Goal: Task Accomplishment & Management: Use online tool/utility

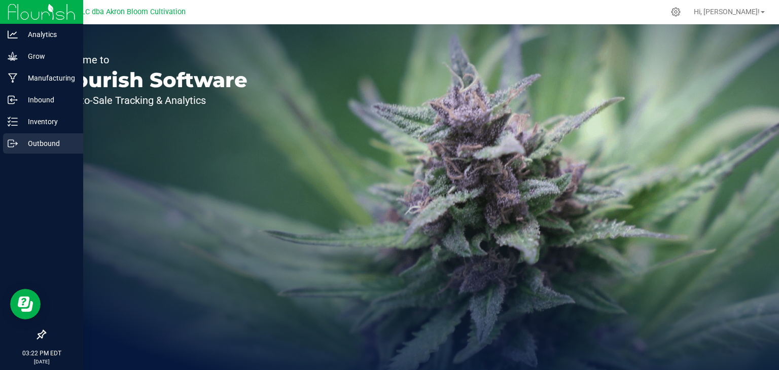
click at [22, 139] on p "Outbound" at bounding box center [48, 143] width 61 height 12
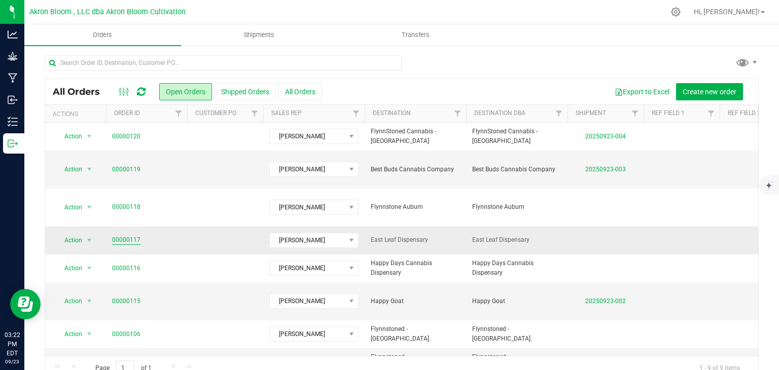
click at [130, 235] on link "00000117" at bounding box center [126, 240] width 28 height 10
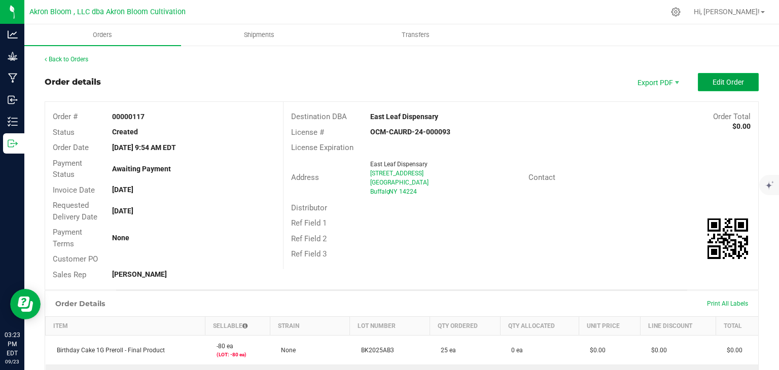
click at [721, 77] on button "Edit Order" at bounding box center [728, 82] width 61 height 18
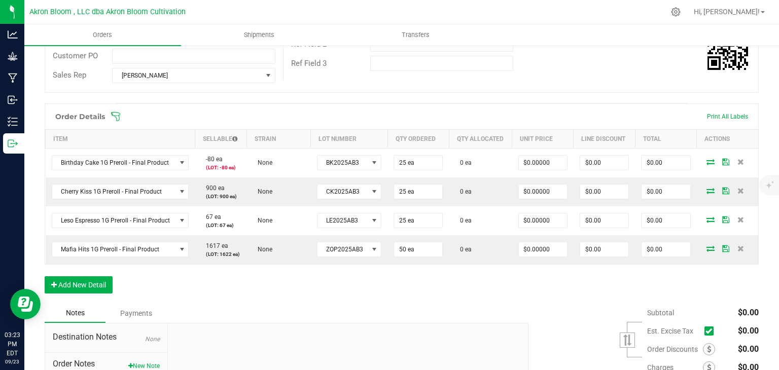
scroll to position [209, 0]
click at [64, 279] on button "Add New Detail" at bounding box center [79, 283] width 68 height 17
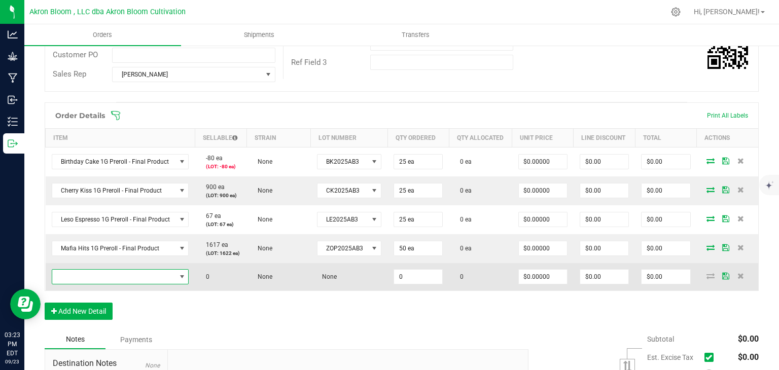
click at [181, 274] on span "NO DATA FOUND" at bounding box center [182, 277] width 8 height 8
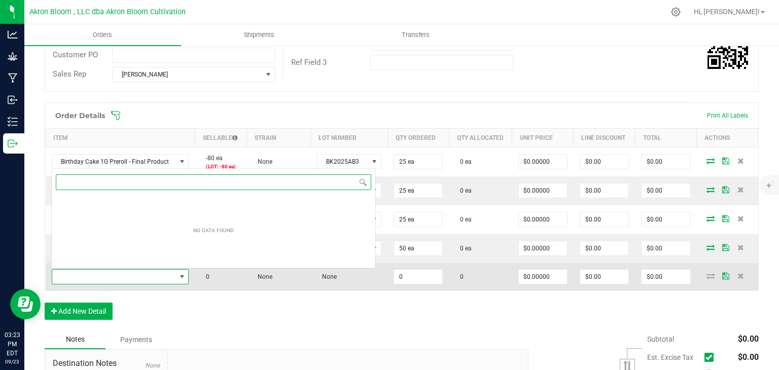
scroll to position [15, 136]
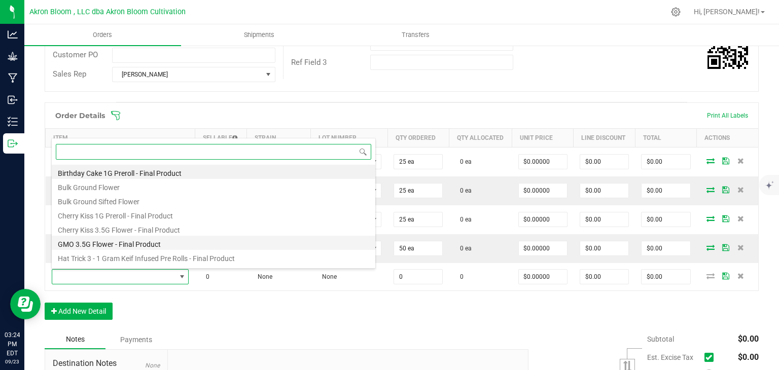
click at [185, 243] on li "GMO 3.5G Flower - Final Product" at bounding box center [214, 243] width 324 height 14
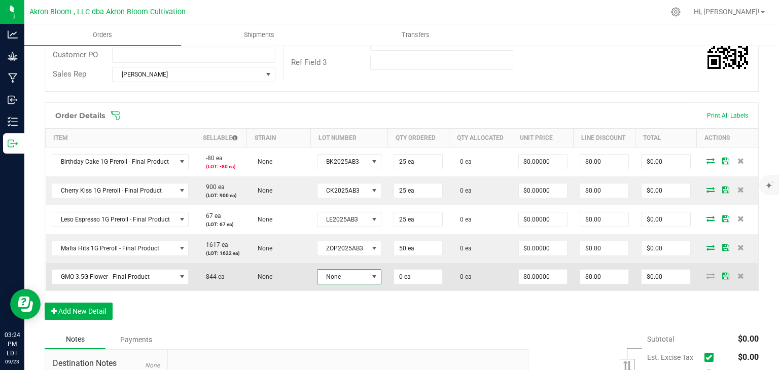
click at [379, 276] on span at bounding box center [374, 277] width 13 height 14
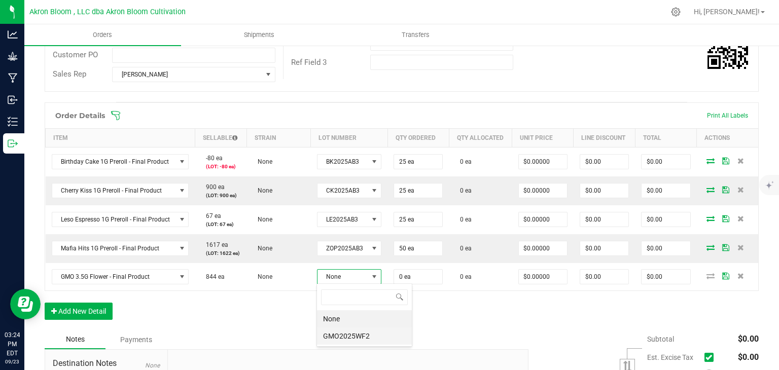
click at [350, 336] on li "GMO2025WF2" at bounding box center [364, 336] width 95 height 17
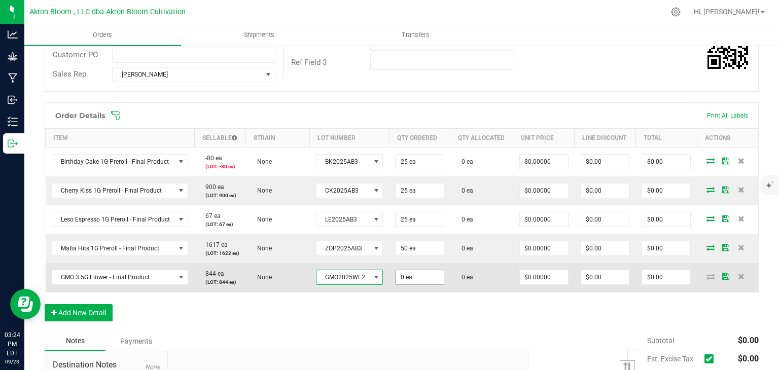
type input "0"
click at [409, 278] on input "0" at bounding box center [420, 277] width 48 height 14
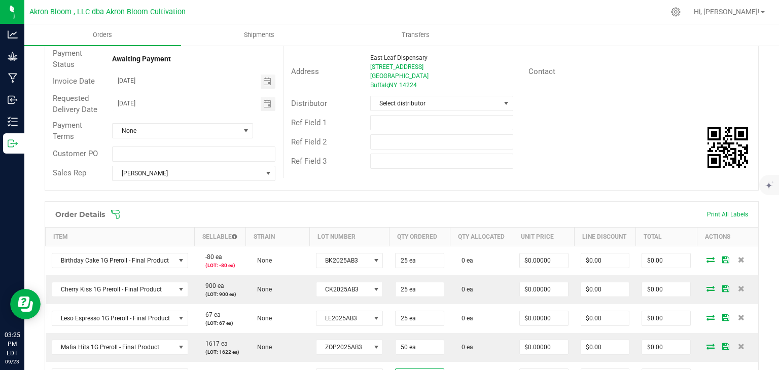
scroll to position [0, 0]
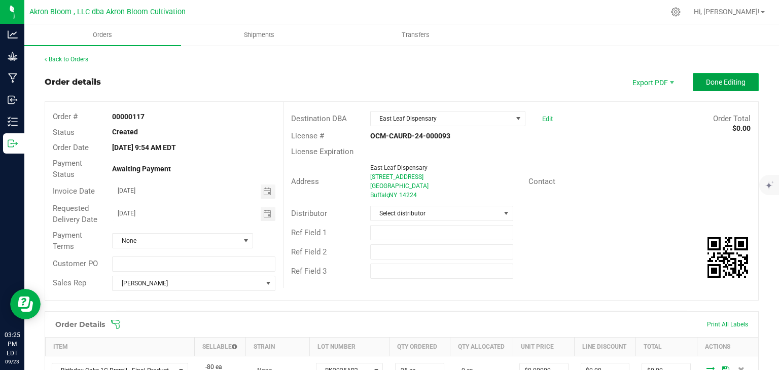
type input "25 ea"
click at [723, 81] on span "Done Editing" at bounding box center [726, 82] width 40 height 8
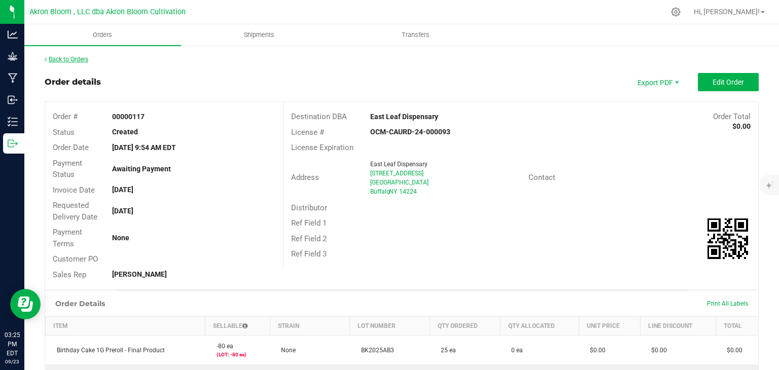
click at [67, 58] on link "Back to Orders" at bounding box center [67, 59] width 44 height 7
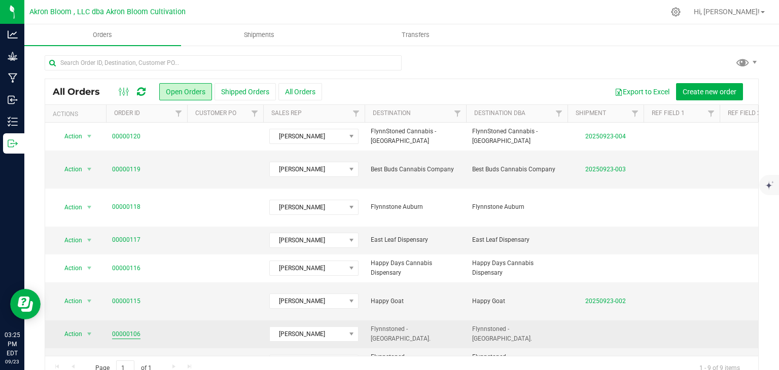
click at [131, 330] on link "00000106" at bounding box center [126, 335] width 28 height 10
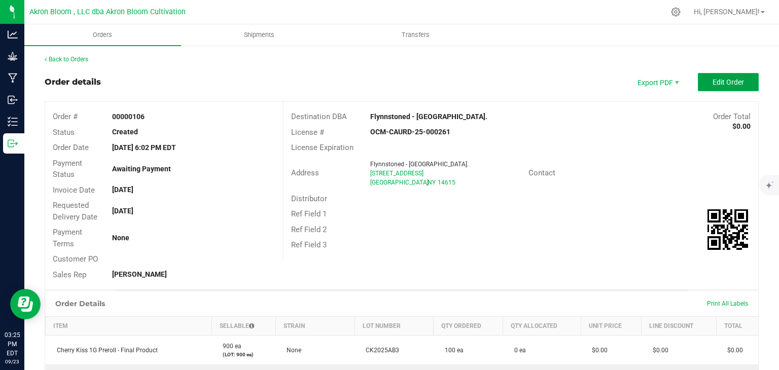
click at [726, 79] on span "Edit Order" at bounding box center [727, 82] width 31 height 8
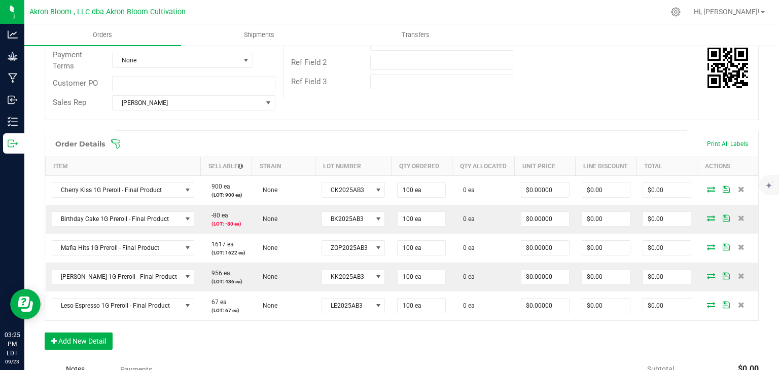
scroll to position [185, 0]
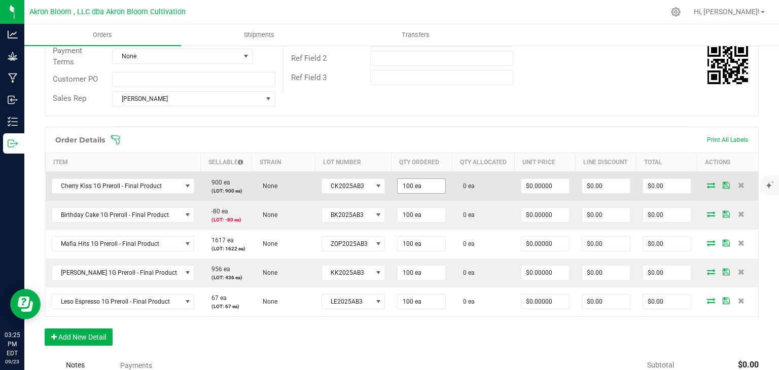
type input "100"
click at [412, 186] on input "100" at bounding box center [422, 186] width 48 height 14
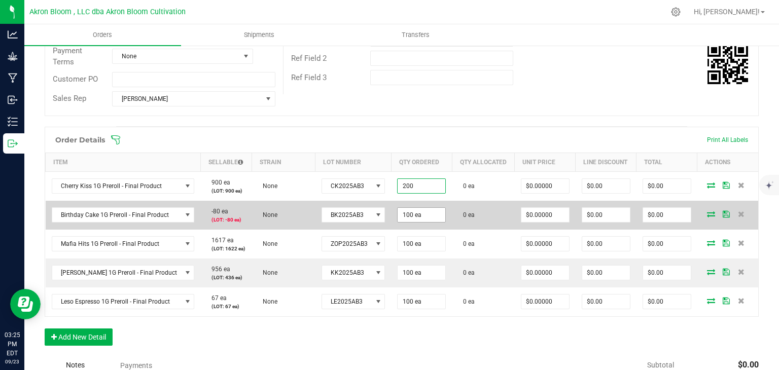
type input "200 ea"
type input "100"
click at [413, 215] on input "100" at bounding box center [422, 215] width 48 height 14
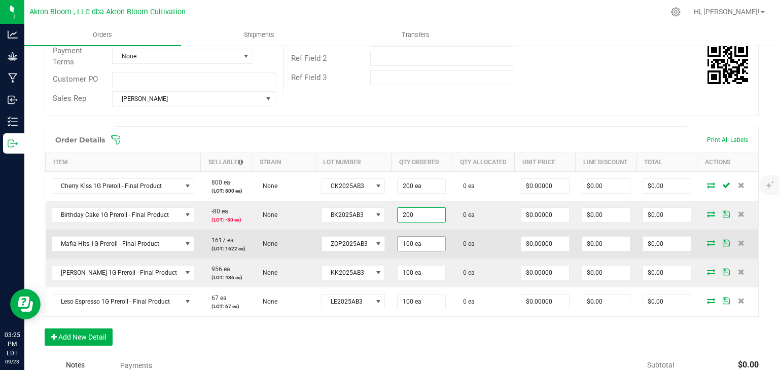
type input "200 ea"
type input "100"
click at [410, 243] on input "100" at bounding box center [422, 244] width 48 height 14
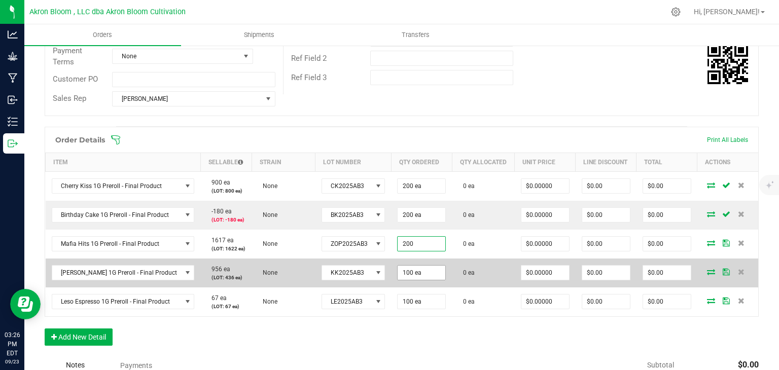
type input "200 ea"
type input "100"
click at [412, 276] on input "100" at bounding box center [422, 273] width 48 height 14
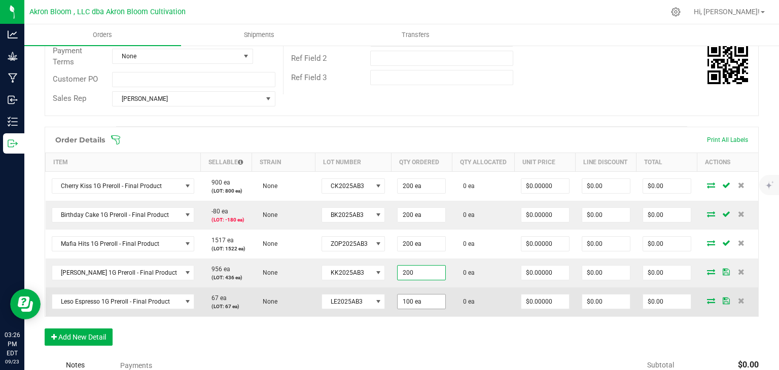
type input "200 ea"
type input "100"
click at [417, 301] on input "100" at bounding box center [422, 302] width 48 height 14
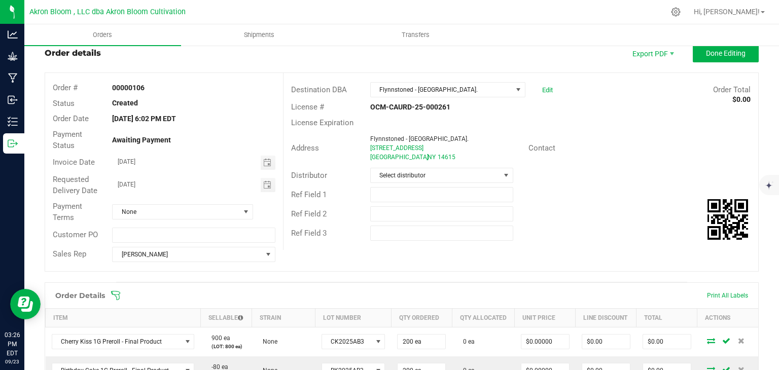
scroll to position [0, 0]
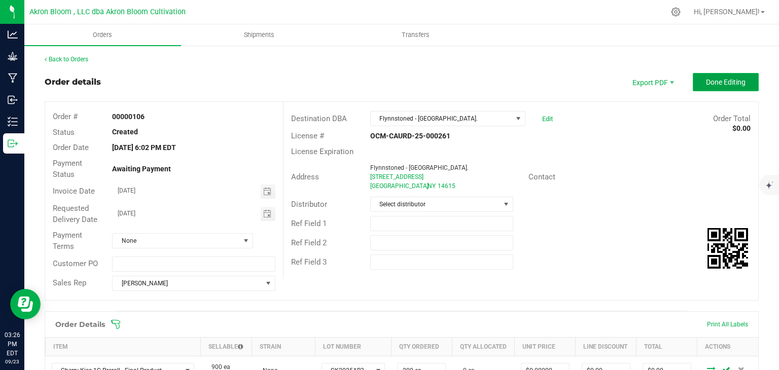
type input "200 ea"
click at [718, 80] on span "Done Editing" at bounding box center [726, 82] width 40 height 8
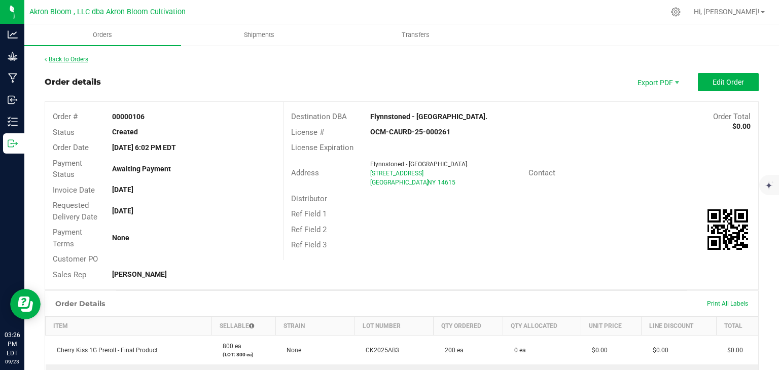
click at [56, 59] on link "Back to Orders" at bounding box center [67, 59] width 44 height 7
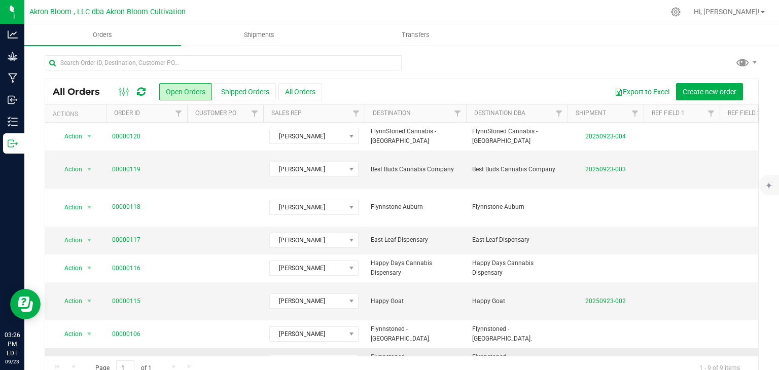
click at [130, 358] on link "00000104" at bounding box center [126, 363] width 28 height 10
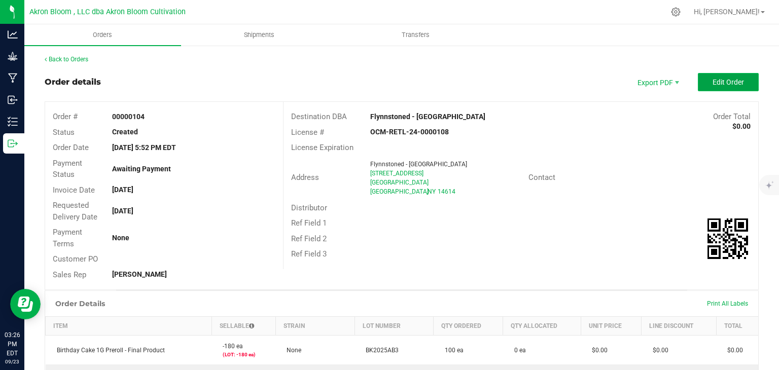
click at [727, 80] on span "Edit Order" at bounding box center [727, 82] width 31 height 8
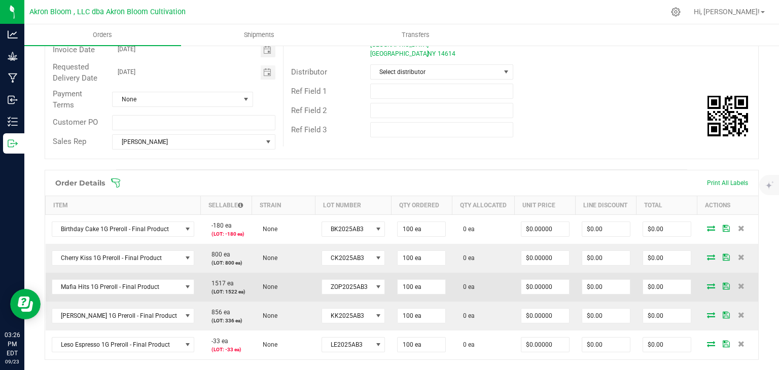
scroll to position [143, 0]
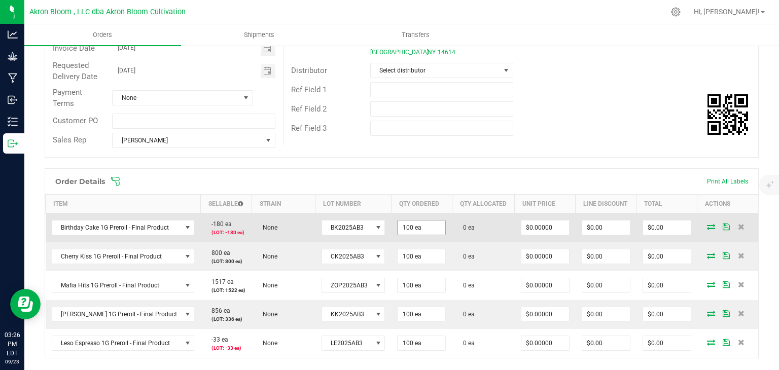
type input "100"
click at [423, 230] on input "100" at bounding box center [422, 228] width 48 height 14
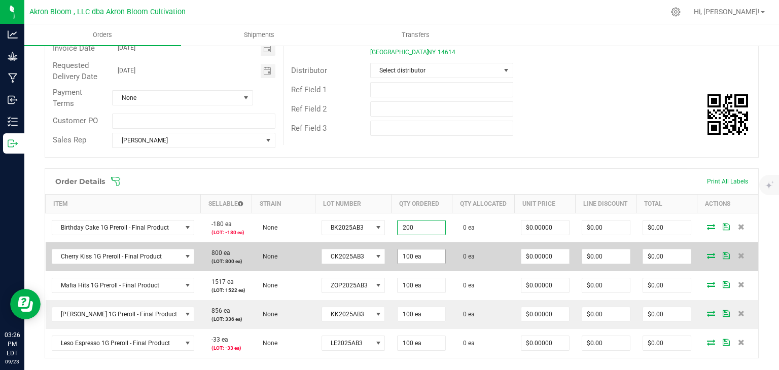
type input "200 ea"
type input "100"
click at [419, 250] on input "100" at bounding box center [422, 256] width 48 height 14
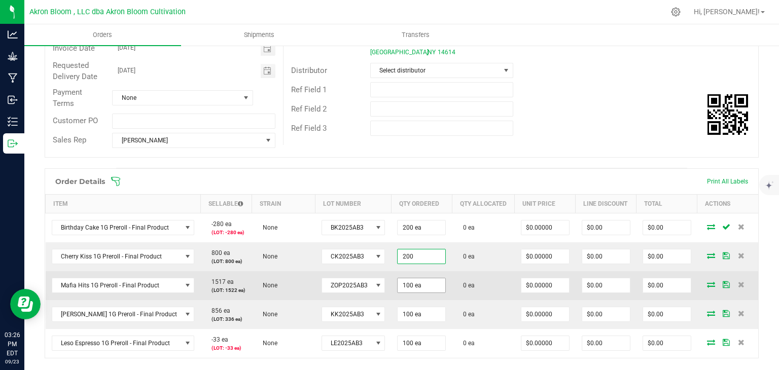
click at [411, 284] on input "100 ea" at bounding box center [422, 285] width 48 height 14
type input "200 ea"
type input "100"
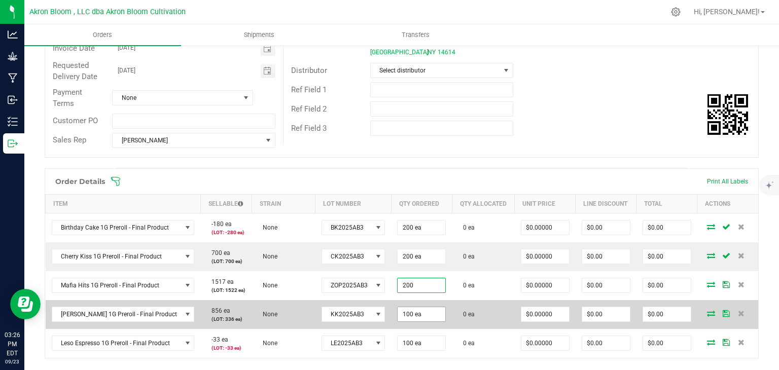
type input "200 ea"
type input "100"
click at [409, 311] on input "100" at bounding box center [422, 314] width 48 height 14
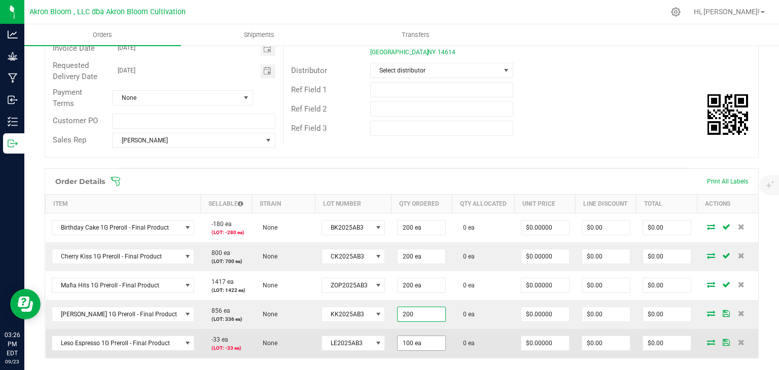
type input "200 ea"
type input "100"
click at [414, 345] on input "100" at bounding box center [422, 343] width 48 height 14
type input "200"
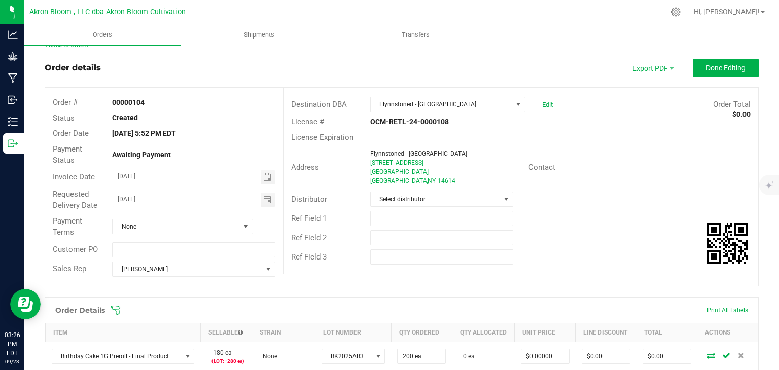
scroll to position [0, 0]
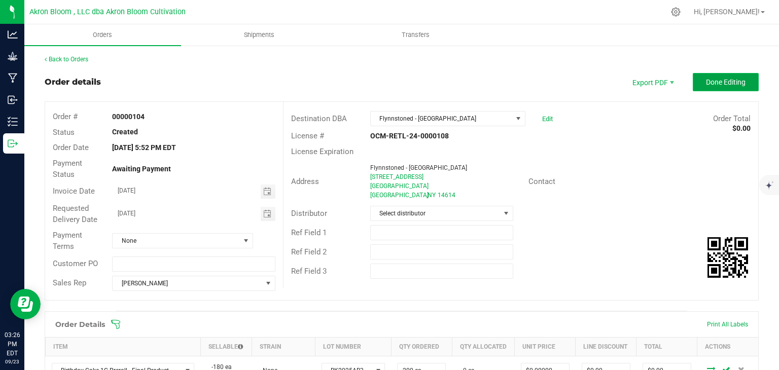
click at [720, 78] on span "Done Editing" at bounding box center [726, 82] width 40 height 8
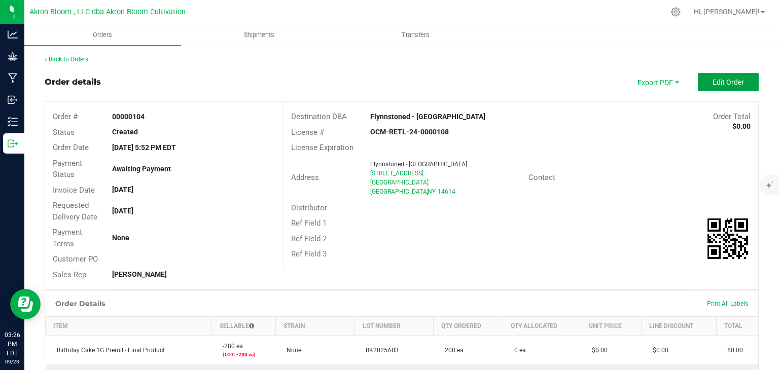
click at [720, 78] on span "Edit Order" at bounding box center [727, 82] width 31 height 8
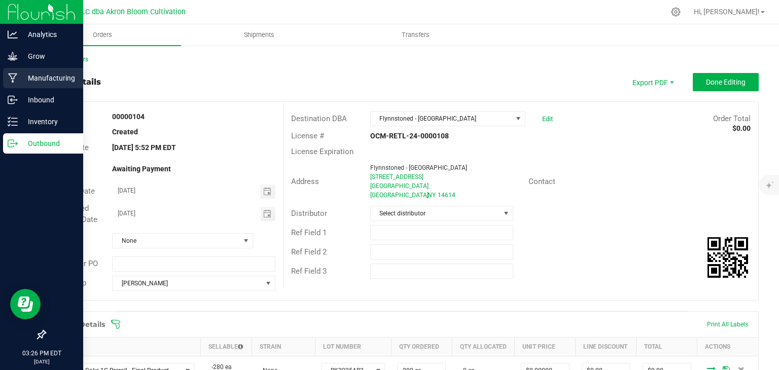
click at [9, 79] on icon at bounding box center [13, 78] width 10 height 10
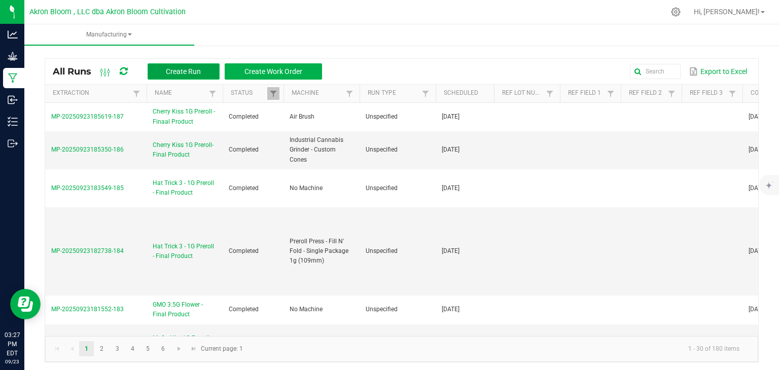
click at [180, 67] on span "Create Run" at bounding box center [183, 71] width 35 height 8
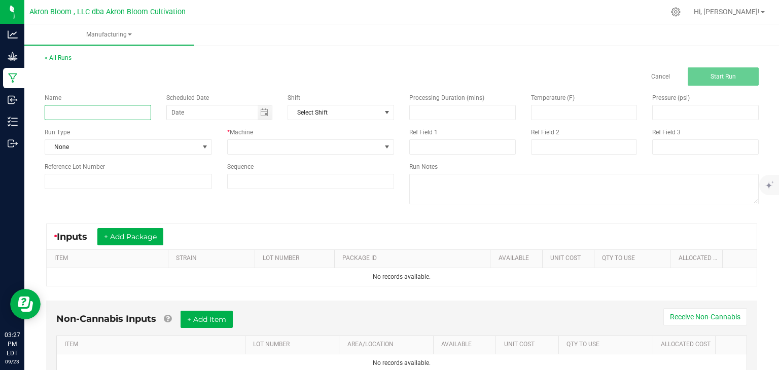
click at [125, 113] on input at bounding box center [98, 112] width 106 height 15
click at [269, 108] on span "Toggle calendar" at bounding box center [265, 112] width 15 height 14
type input "Cherry Kiss 1G Preroll - Final Product"
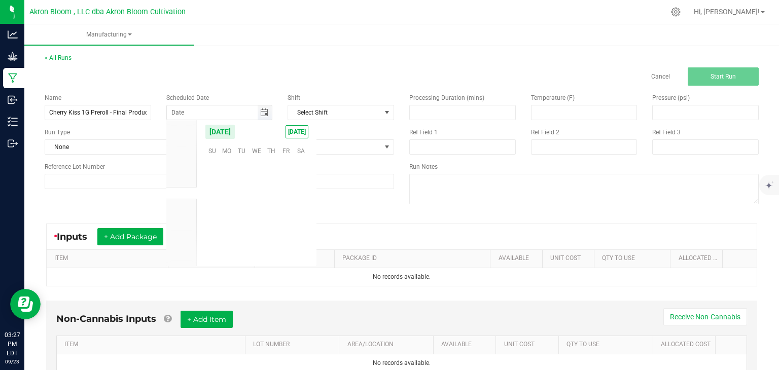
scroll to position [164493, 0]
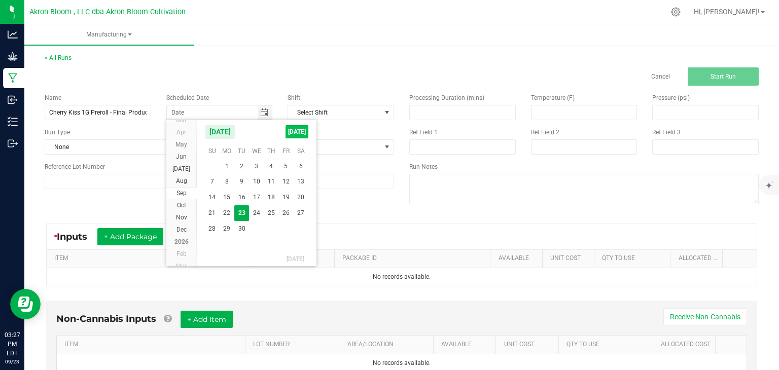
click at [287, 128] on span "[DATE]" at bounding box center [297, 131] width 23 height 13
type input "[DATE]"
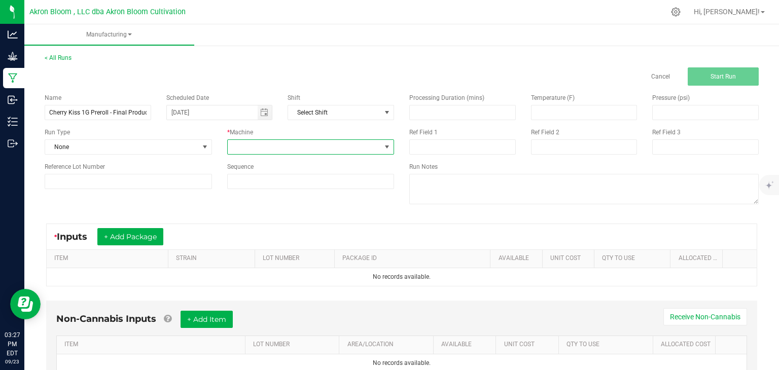
click at [388, 148] on span at bounding box center [387, 147] width 8 height 8
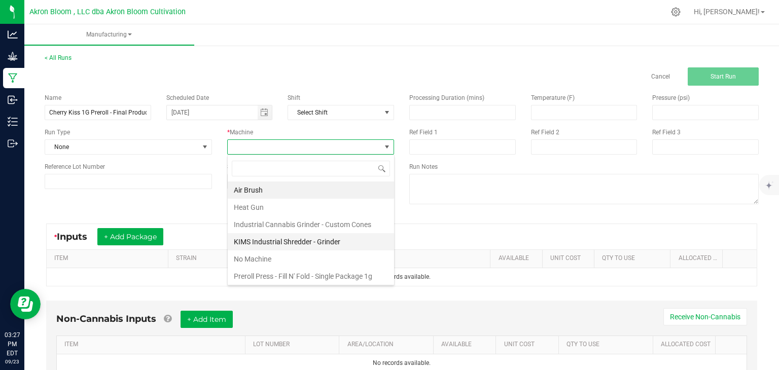
scroll to position [65, 0]
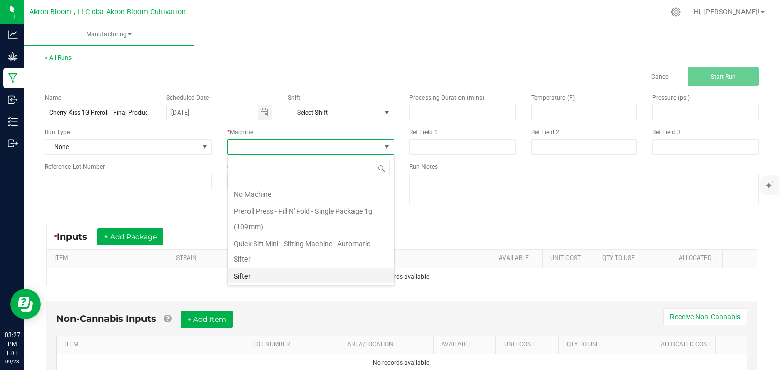
click at [267, 277] on li "Sifter" at bounding box center [311, 276] width 166 height 17
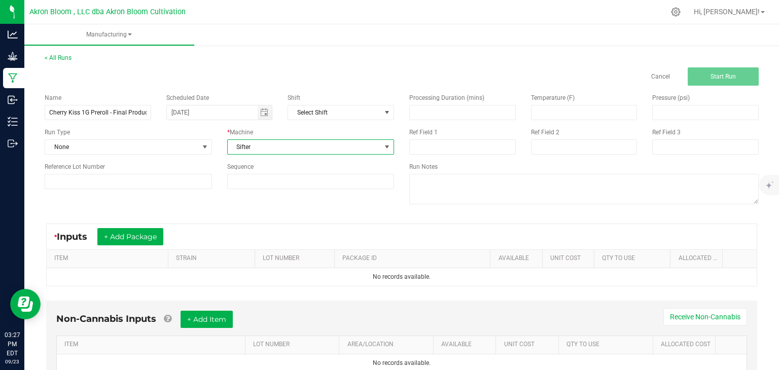
click at [267, 277] on td "No records available." at bounding box center [402, 277] width 710 height 18
click at [135, 235] on button "+ Add Package" at bounding box center [130, 236] width 66 height 17
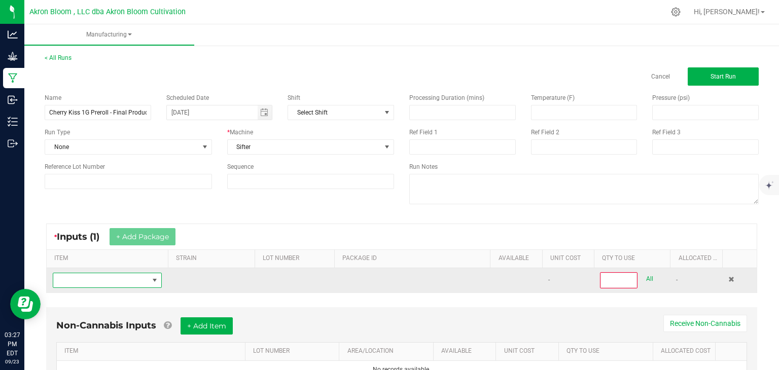
click at [157, 277] on span "NO DATA FOUND" at bounding box center [155, 280] width 8 height 8
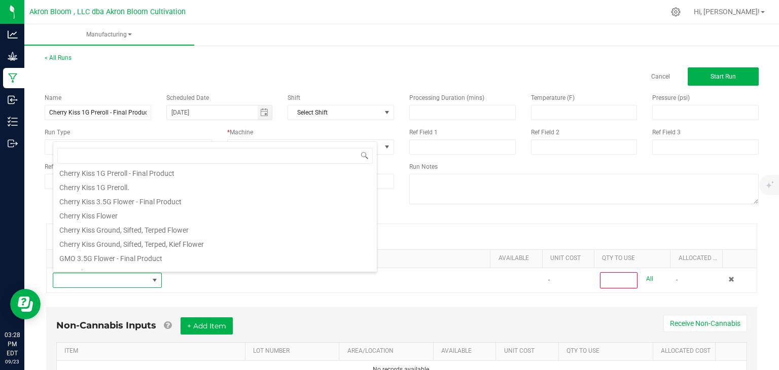
scroll to position [121, 0]
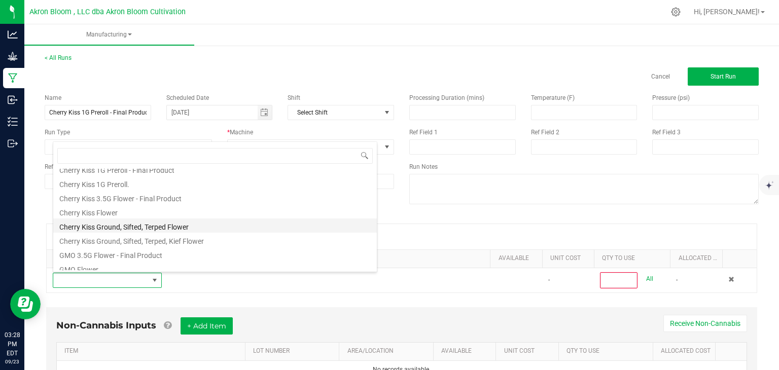
click at [144, 224] on li "Cherry Kiss Ground, Sifted, Terped Flower" at bounding box center [215, 226] width 324 height 14
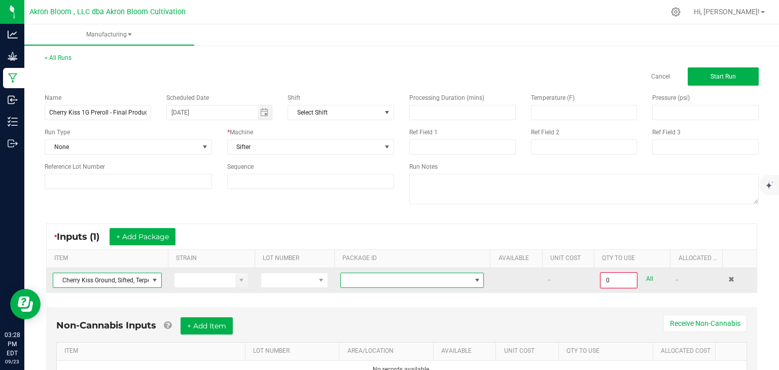
click at [478, 279] on span at bounding box center [477, 280] width 8 height 8
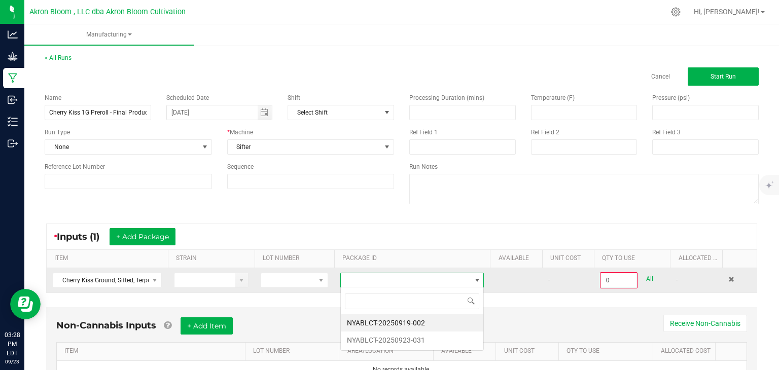
scroll to position [15, 144]
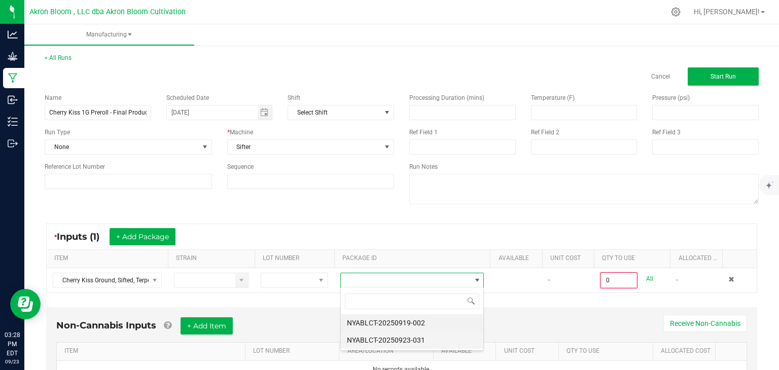
click at [451, 335] on li "NYABLCT-20250923-031" at bounding box center [412, 340] width 142 height 17
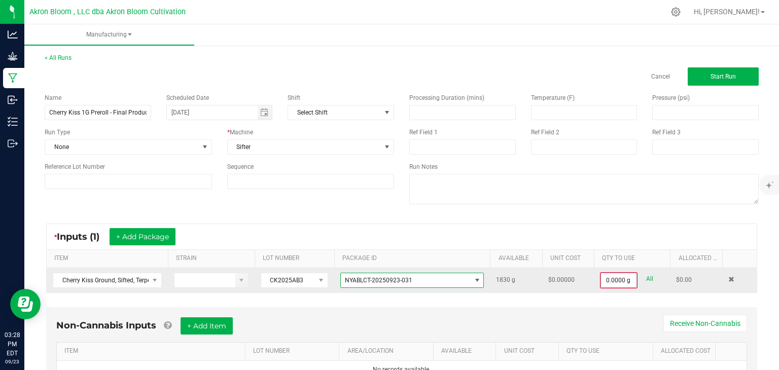
type input "0"
click at [603, 278] on input "0" at bounding box center [618, 280] width 35 height 14
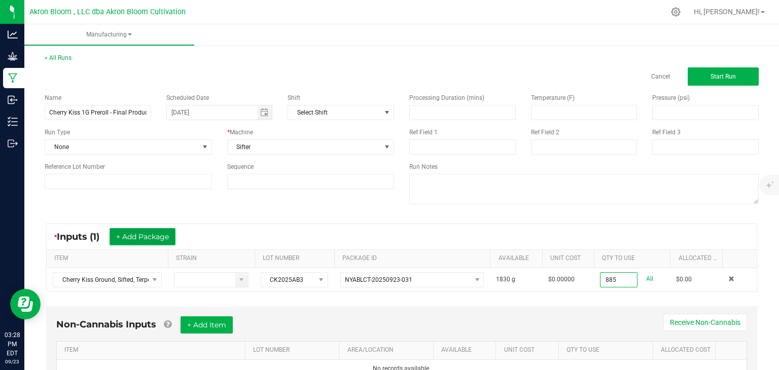
type input "885.0000 g"
click at [141, 238] on button "+ Add Package" at bounding box center [143, 236] width 66 height 17
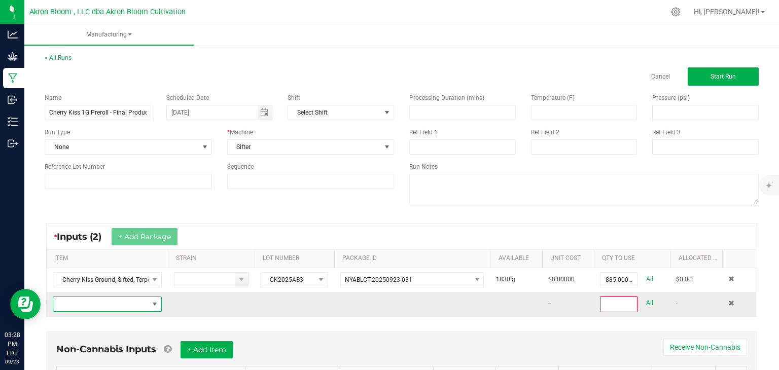
click at [152, 302] on span "NO DATA FOUND" at bounding box center [155, 304] width 8 height 8
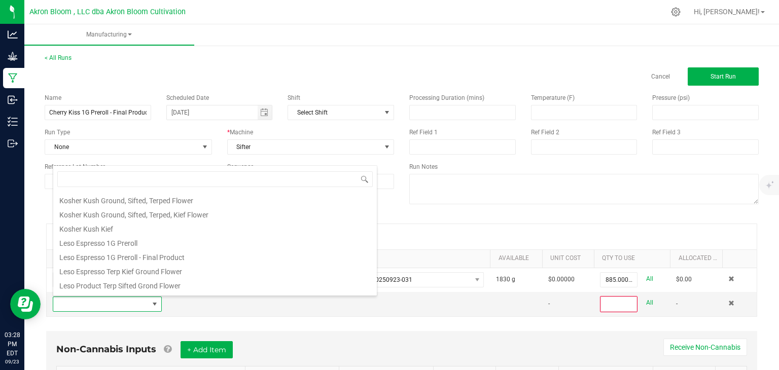
scroll to position [329, 0]
click at [115, 212] on li "Kosher Kush Kief" at bounding box center [215, 211] width 324 height 14
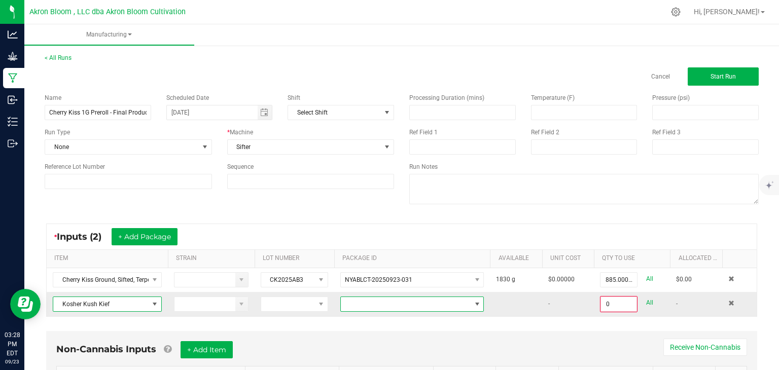
click at [475, 302] on span at bounding box center [477, 304] width 8 height 8
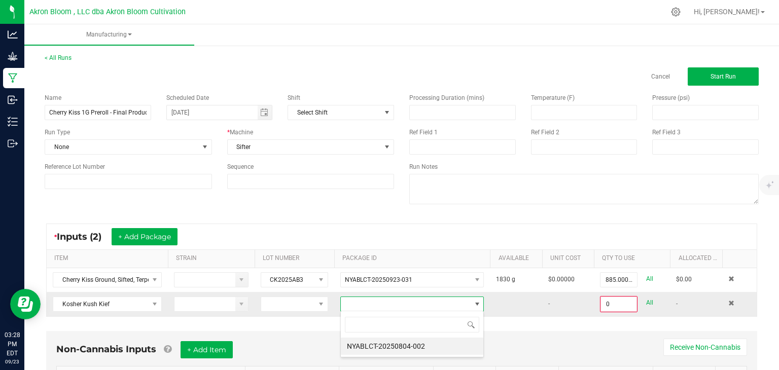
scroll to position [15, 144]
click at [453, 341] on li "NYABLCT-20250804-002" at bounding box center [412, 346] width 142 height 17
click at [617, 301] on input "0" at bounding box center [618, 304] width 35 height 14
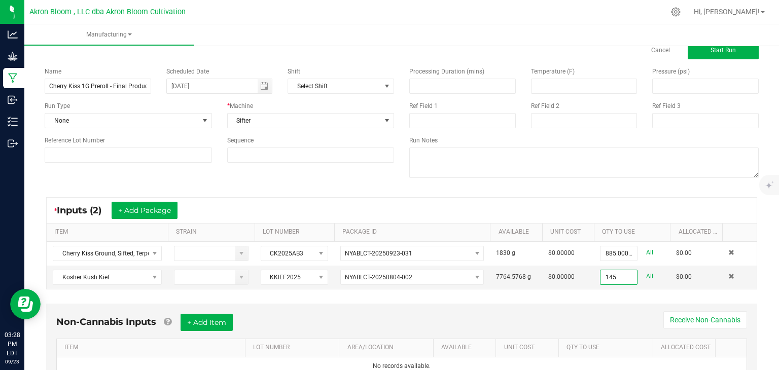
scroll to position [0, 0]
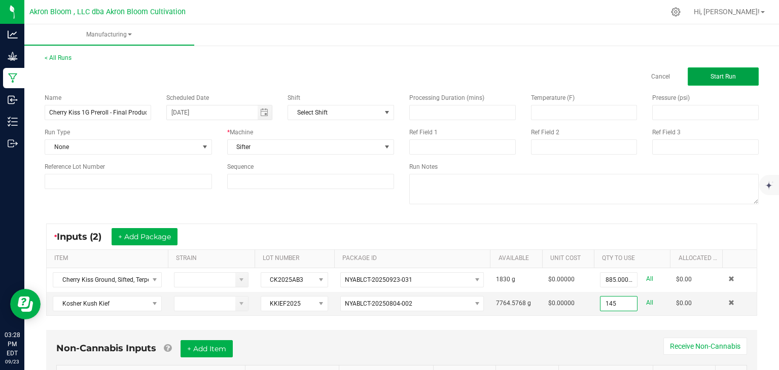
click at [715, 75] on span "Start Run" at bounding box center [722, 76] width 25 height 7
type input "145.0000 g"
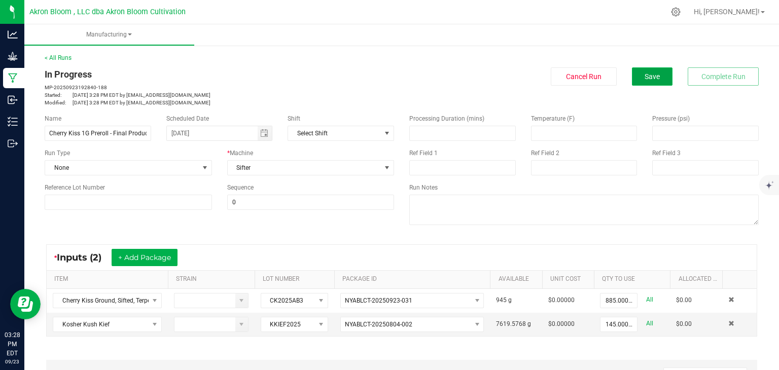
click at [648, 72] on button "Save" at bounding box center [652, 76] width 41 height 18
click at [618, 325] on input "145" at bounding box center [618, 324] width 37 height 14
type input "0"
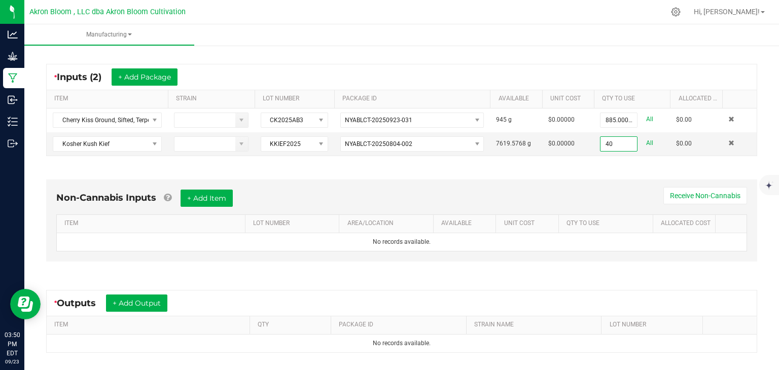
scroll to position [199, 0]
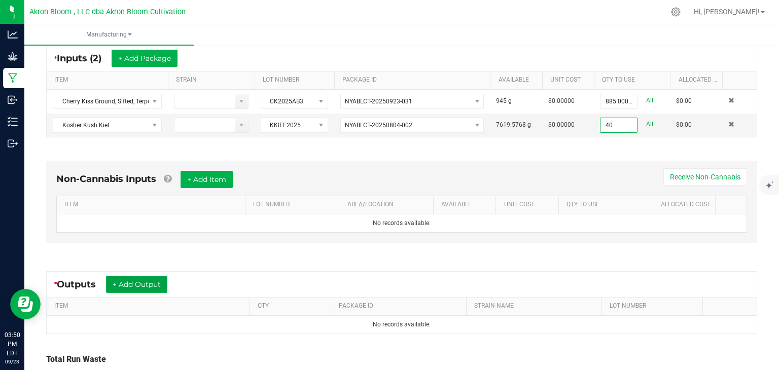
type input "40.0000 g"
click at [134, 281] on button "+ Add Output" at bounding box center [136, 284] width 61 height 17
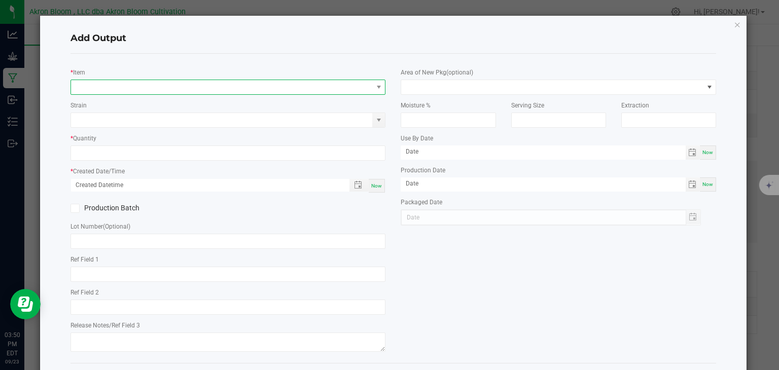
click at [383, 81] on span "NO DATA FOUND" at bounding box center [378, 87] width 13 height 14
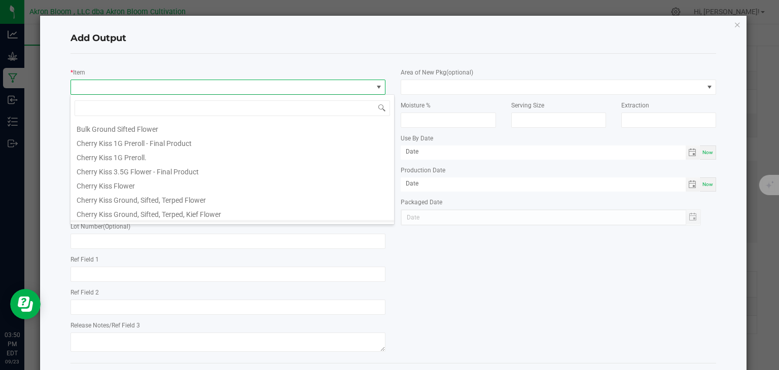
scroll to position [115, 0]
click at [114, 130] on li "Cherry Kiss 1G Preroll - Final Product" at bounding box center [232, 127] width 324 height 14
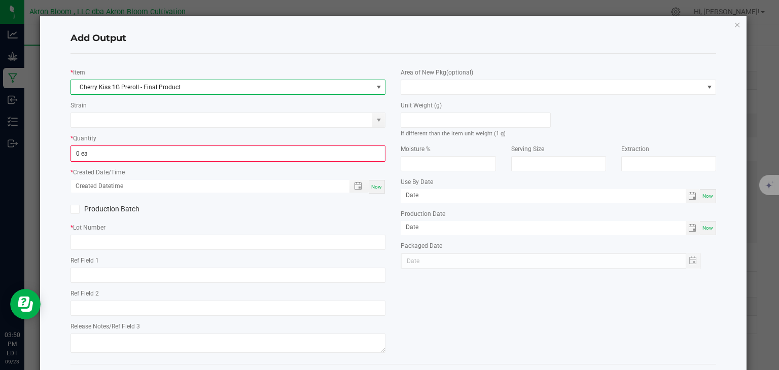
click at [380, 85] on span at bounding box center [379, 87] width 8 height 8
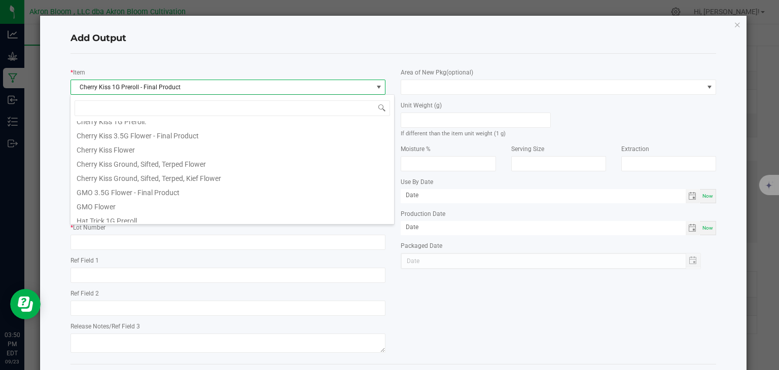
scroll to position [136, 0]
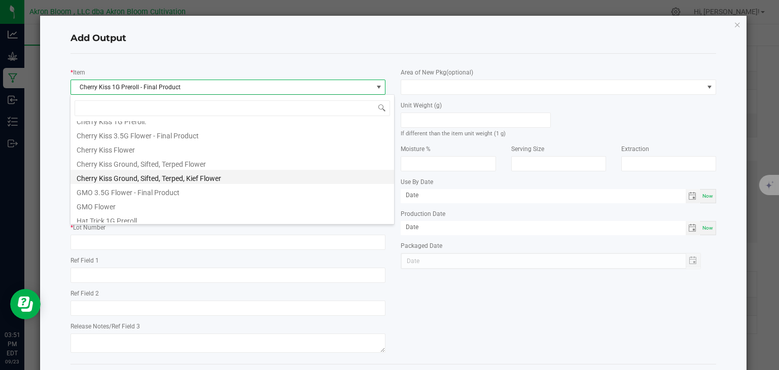
click at [209, 176] on li "Cherry Kiss Ground, Sifted, Terped, Kief Flower" at bounding box center [232, 177] width 324 height 14
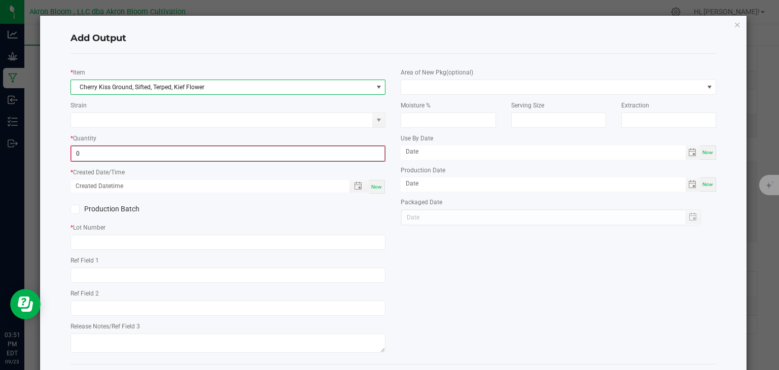
click at [135, 153] on input "0" at bounding box center [228, 154] width 313 height 14
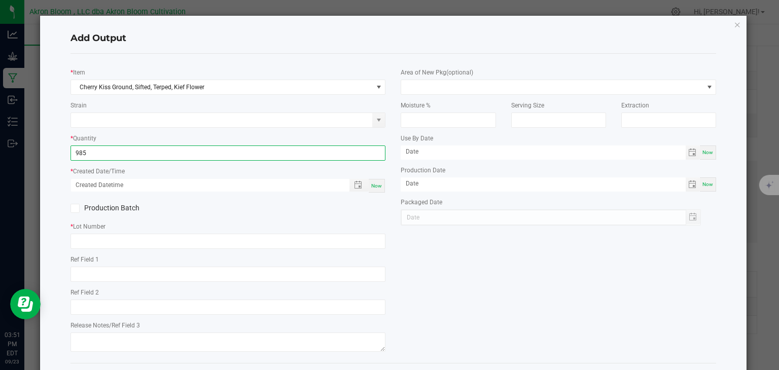
click at [374, 186] on span "Now" at bounding box center [376, 186] width 11 height 6
type input "985.0000 g"
type input "[DATE] 3:51 PM"
type input "[DATE]"
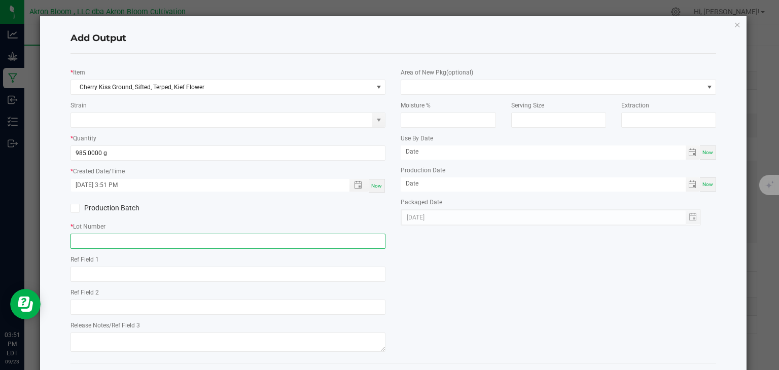
click at [86, 238] on input "text" at bounding box center [227, 241] width 315 height 15
type input "CK2025AB3"
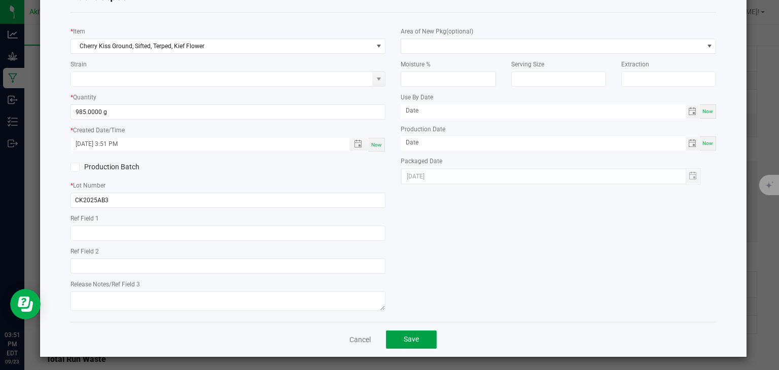
click at [407, 335] on span "Save" at bounding box center [411, 339] width 15 height 8
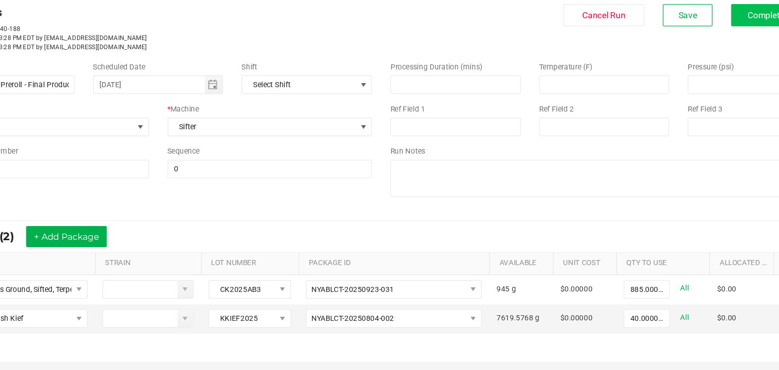
scroll to position [0, 0]
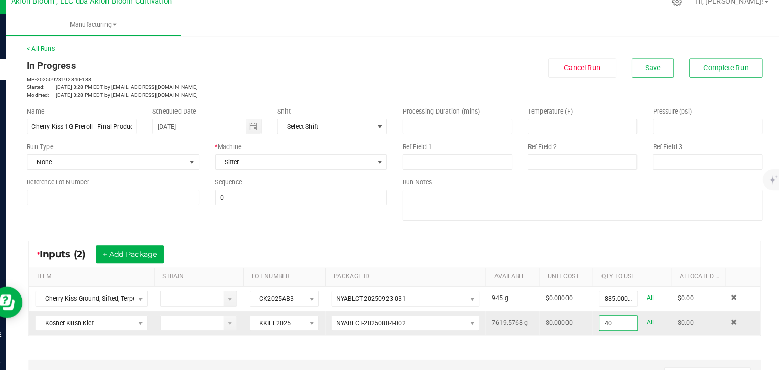
click at [614, 326] on input "40" at bounding box center [618, 324] width 37 height 14
click at [624, 325] on input "0102" at bounding box center [618, 324] width 37 height 14
type input "0"
click at [744, 71] on button "Complete Run" at bounding box center [723, 76] width 71 height 18
type input "102.0000 g"
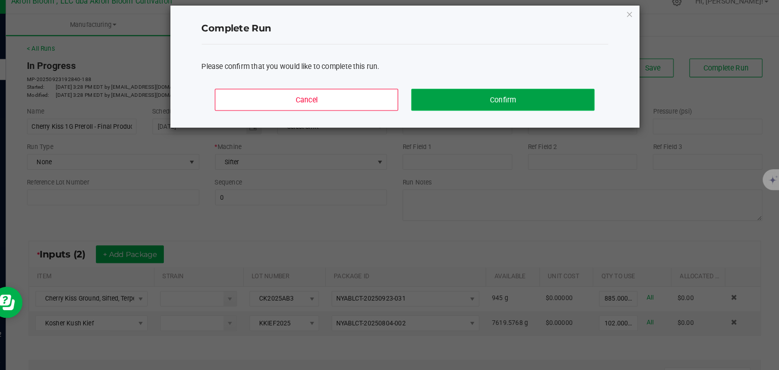
click at [555, 102] on button "Confirm" at bounding box center [506, 107] width 177 height 21
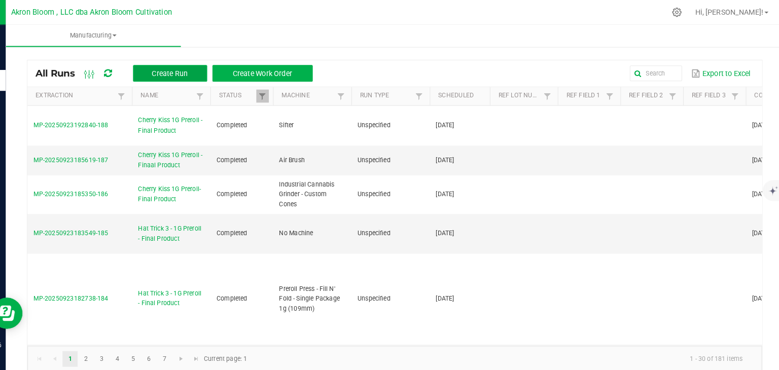
click at [187, 72] on span "Create Run" at bounding box center [183, 71] width 35 height 8
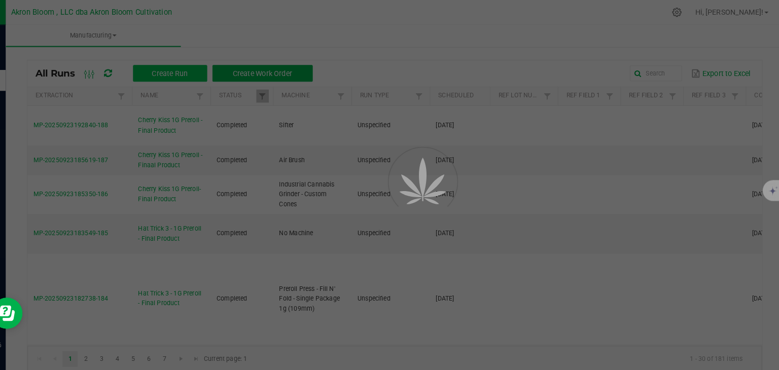
click at [179, 91] on div at bounding box center [389, 185] width 779 height 370
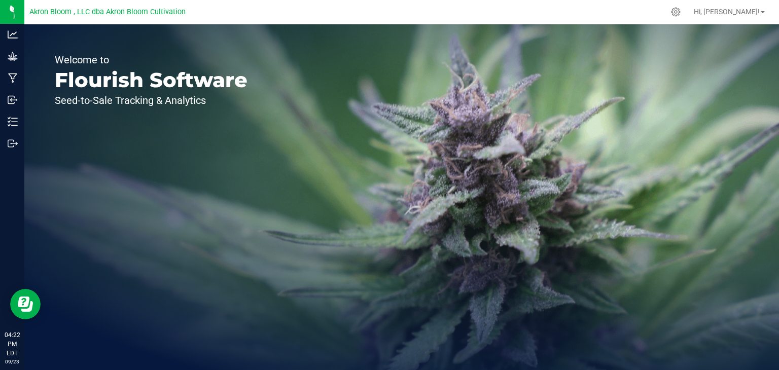
click at [224, 97] on p "Seed-to-Sale Tracking & Analytics" at bounding box center [151, 100] width 193 height 10
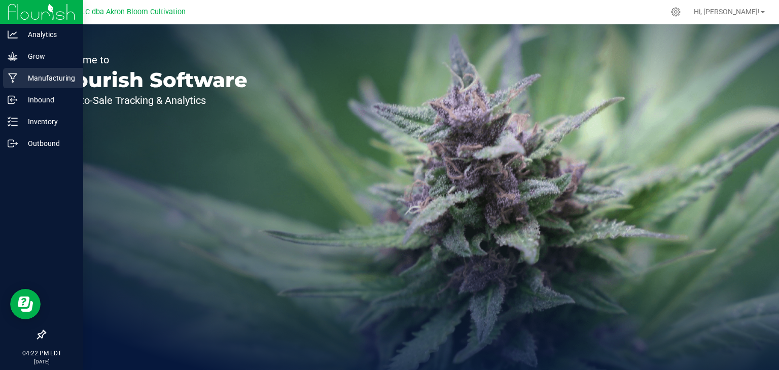
click at [10, 85] on div "Manufacturing" at bounding box center [43, 78] width 80 height 20
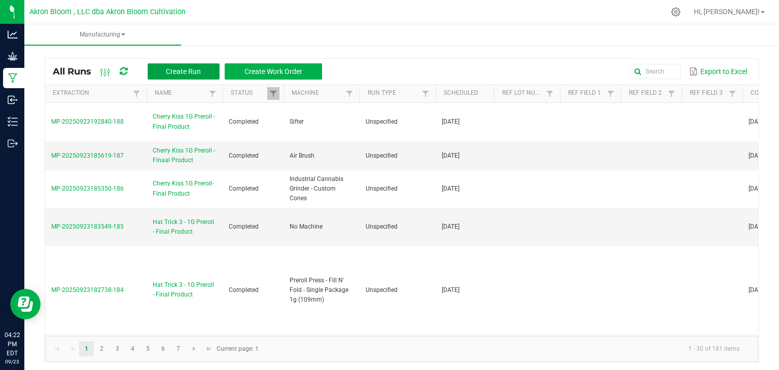
click at [169, 69] on span "Create Run" at bounding box center [183, 71] width 35 height 8
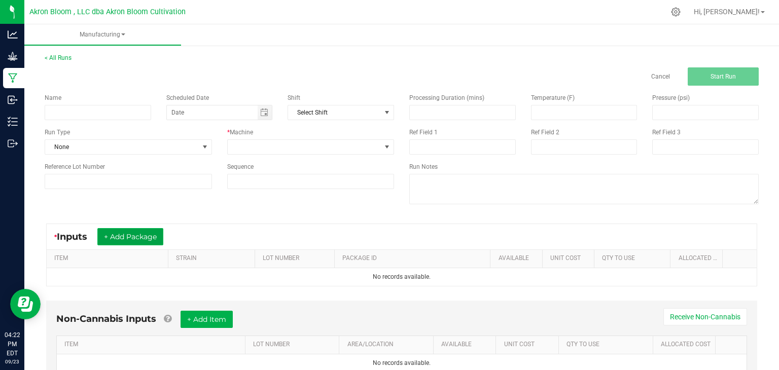
click at [151, 235] on button "+ Add Package" at bounding box center [130, 236] width 66 height 17
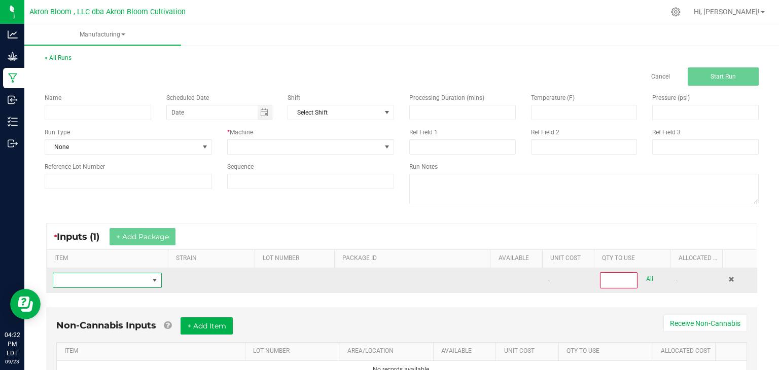
click at [155, 278] on span "NO DATA FOUND" at bounding box center [155, 280] width 8 height 8
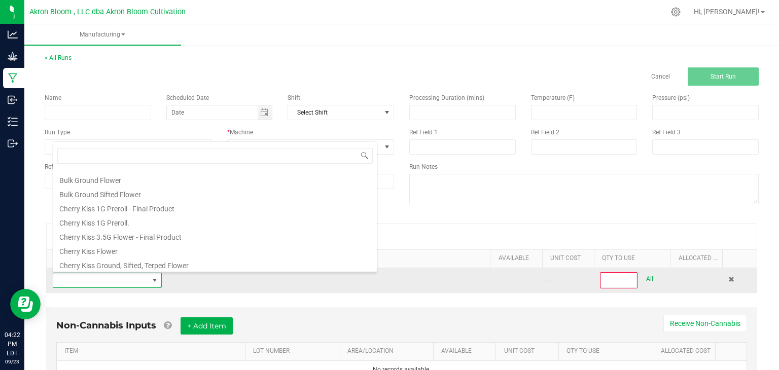
scroll to position [83, 0]
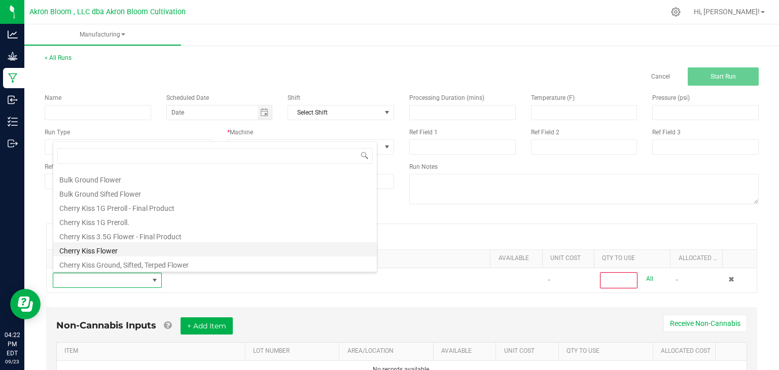
click at [154, 248] on li "Cherry Kiss Flower" at bounding box center [215, 249] width 324 height 14
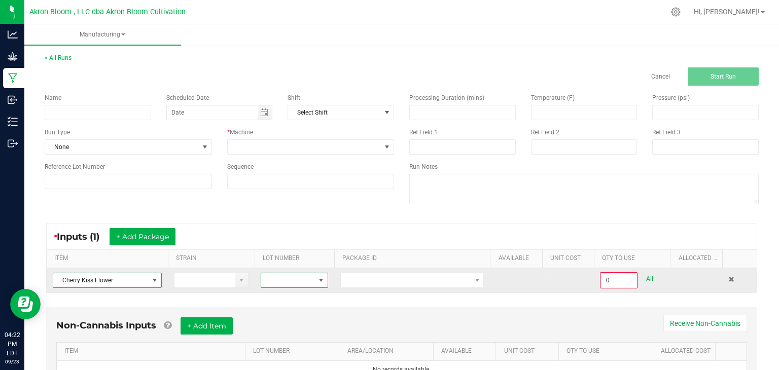
click at [321, 277] on span at bounding box center [321, 280] width 8 height 8
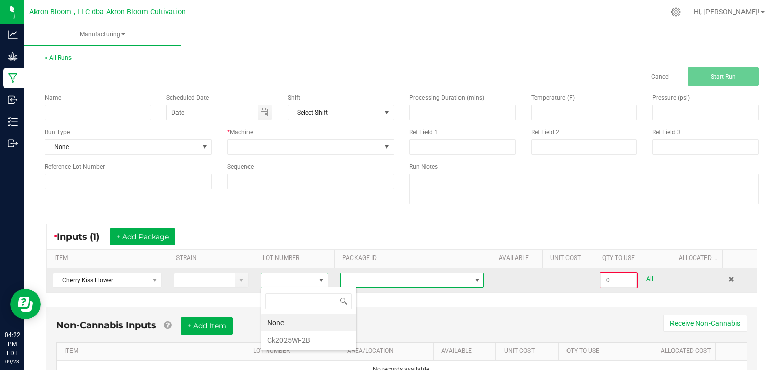
click at [479, 283] on span at bounding box center [477, 280] width 8 height 8
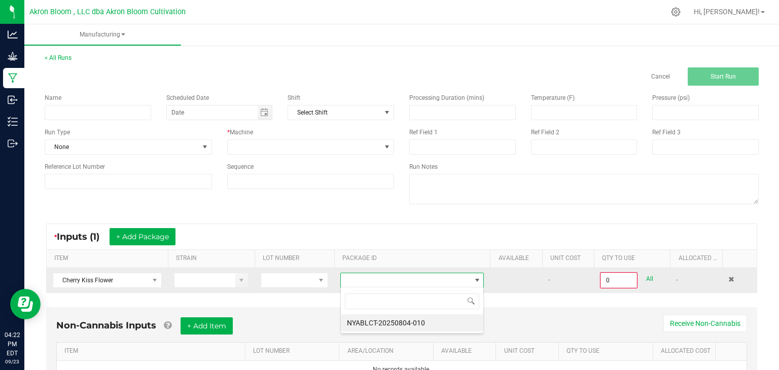
scroll to position [15, 144]
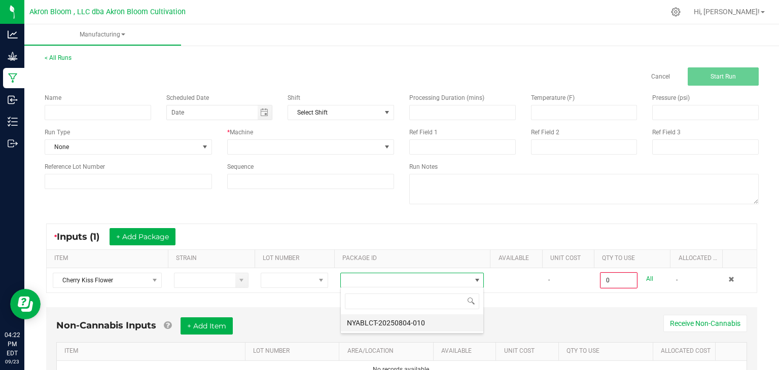
click at [431, 323] on li "NYABLCT-20250804-010" at bounding box center [412, 322] width 142 height 17
type input "0.0000 lb"
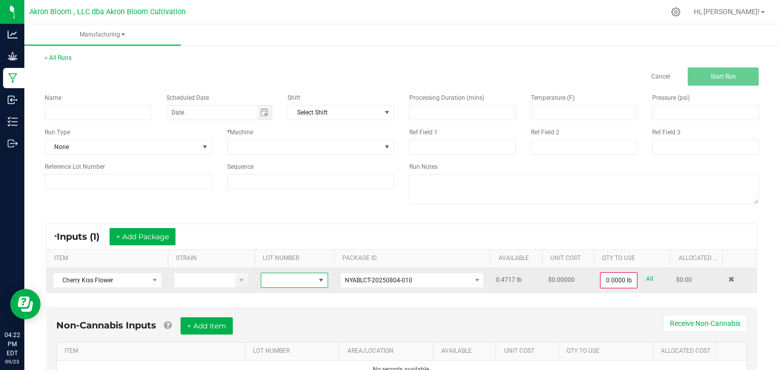
click at [276, 276] on span at bounding box center [288, 280] width 54 height 14
type input "CK2025WF3"
click at [476, 278] on span "NO DATA FOUND" at bounding box center [477, 280] width 8 height 8
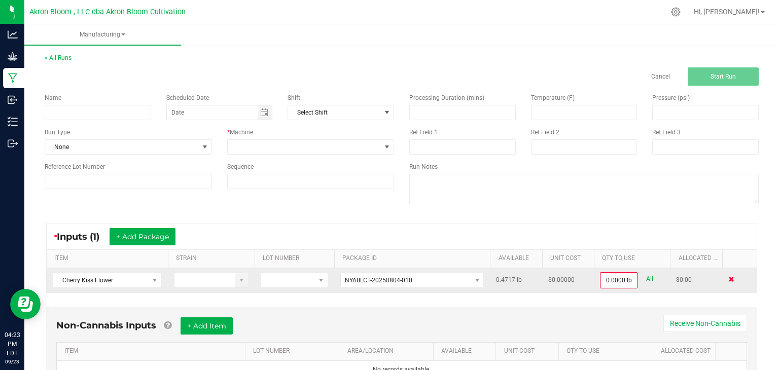
click at [733, 276] on span at bounding box center [731, 279] width 6 height 6
